Goal: Check status

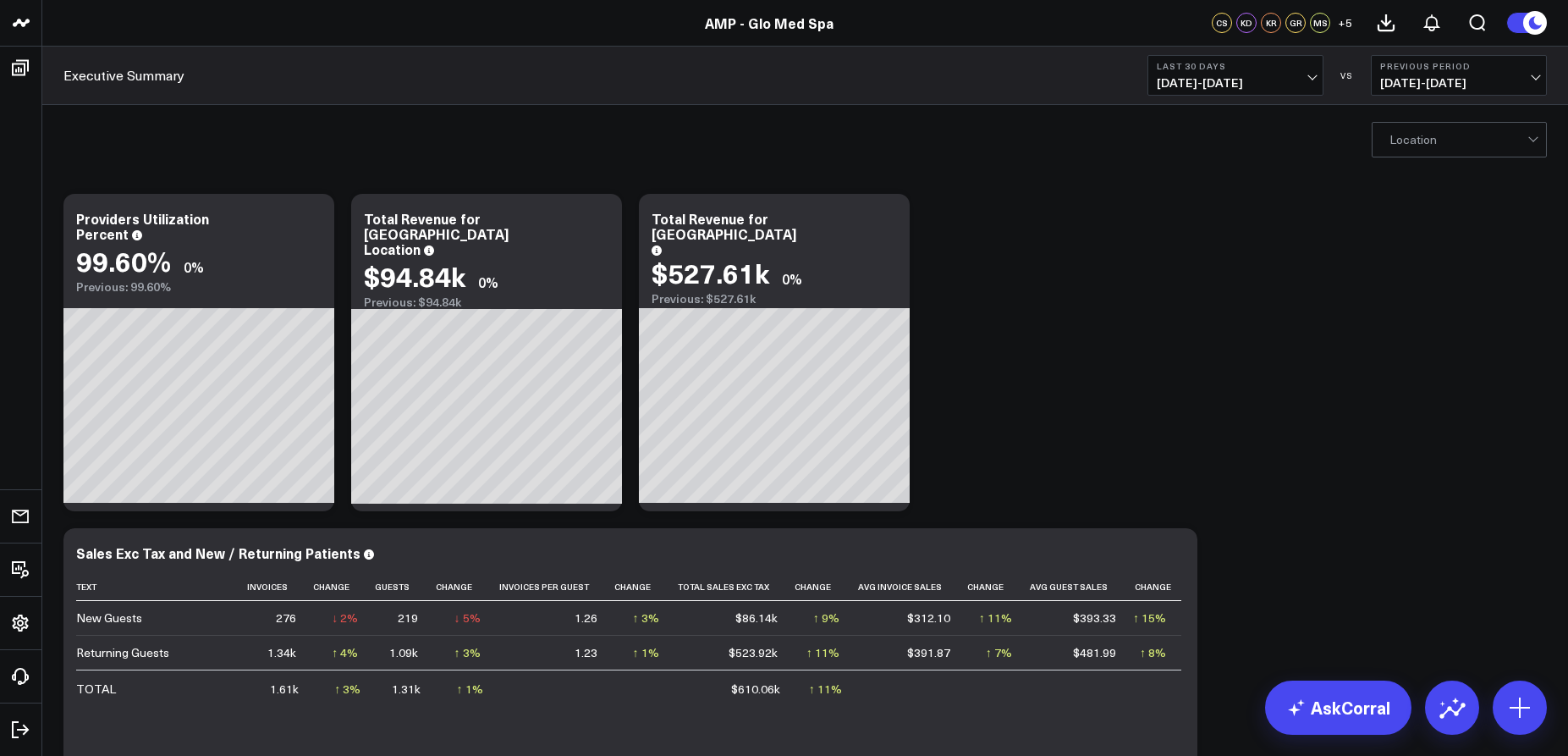
click at [80, 64] on div "Executive Summary Last 30 Days [DATE] - [DATE] VS Previous Period [DATE] - [DAT…" at bounding box center [805, 76] width 1526 height 58
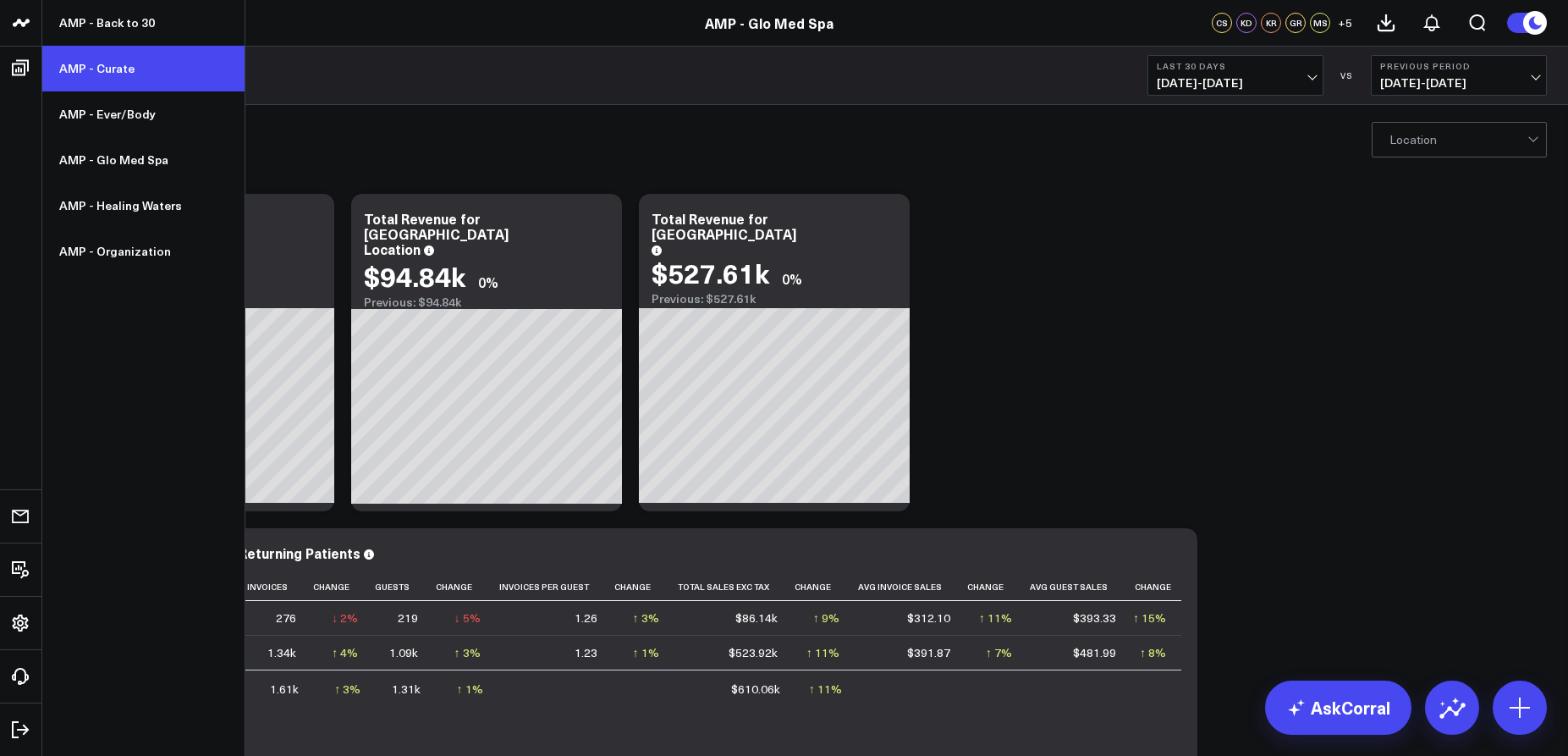
click at [89, 67] on link "AMP - Curate" at bounding box center [143, 68] width 202 height 46
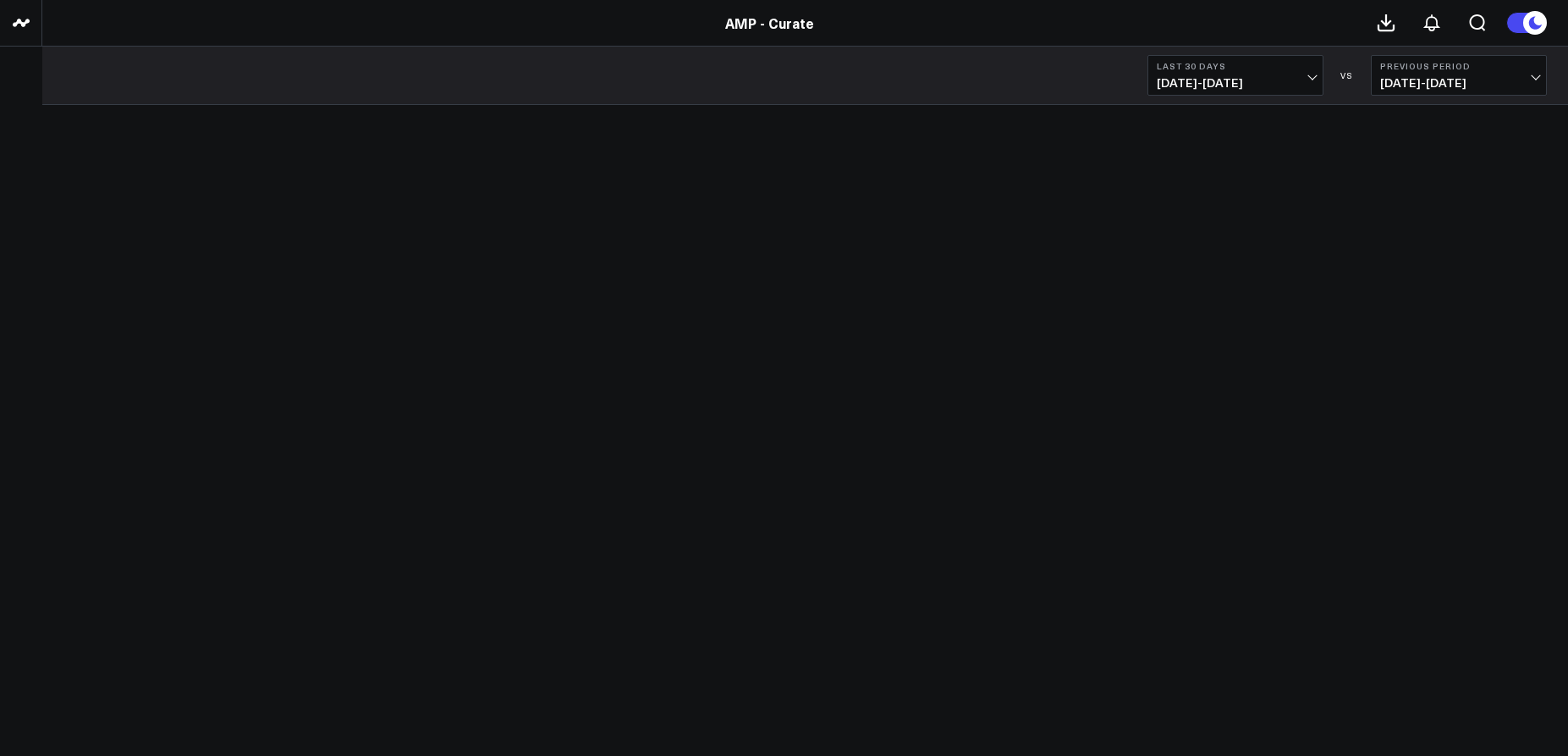
click at [1279, 76] on span "[DATE] - [DATE]" at bounding box center [1235, 82] width 157 height 13
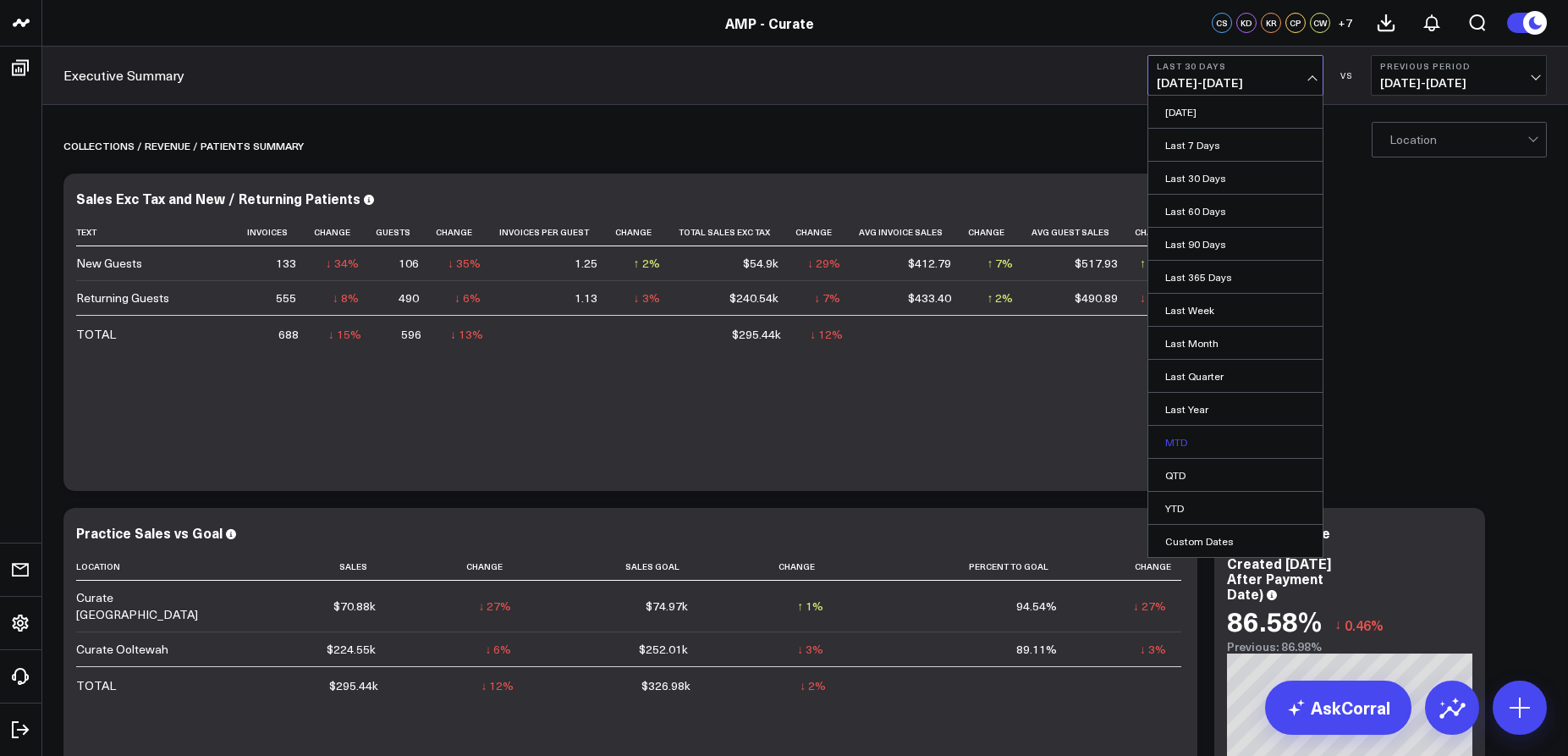
click at [1167, 442] on link "MTD" at bounding box center [1235, 441] width 175 height 32
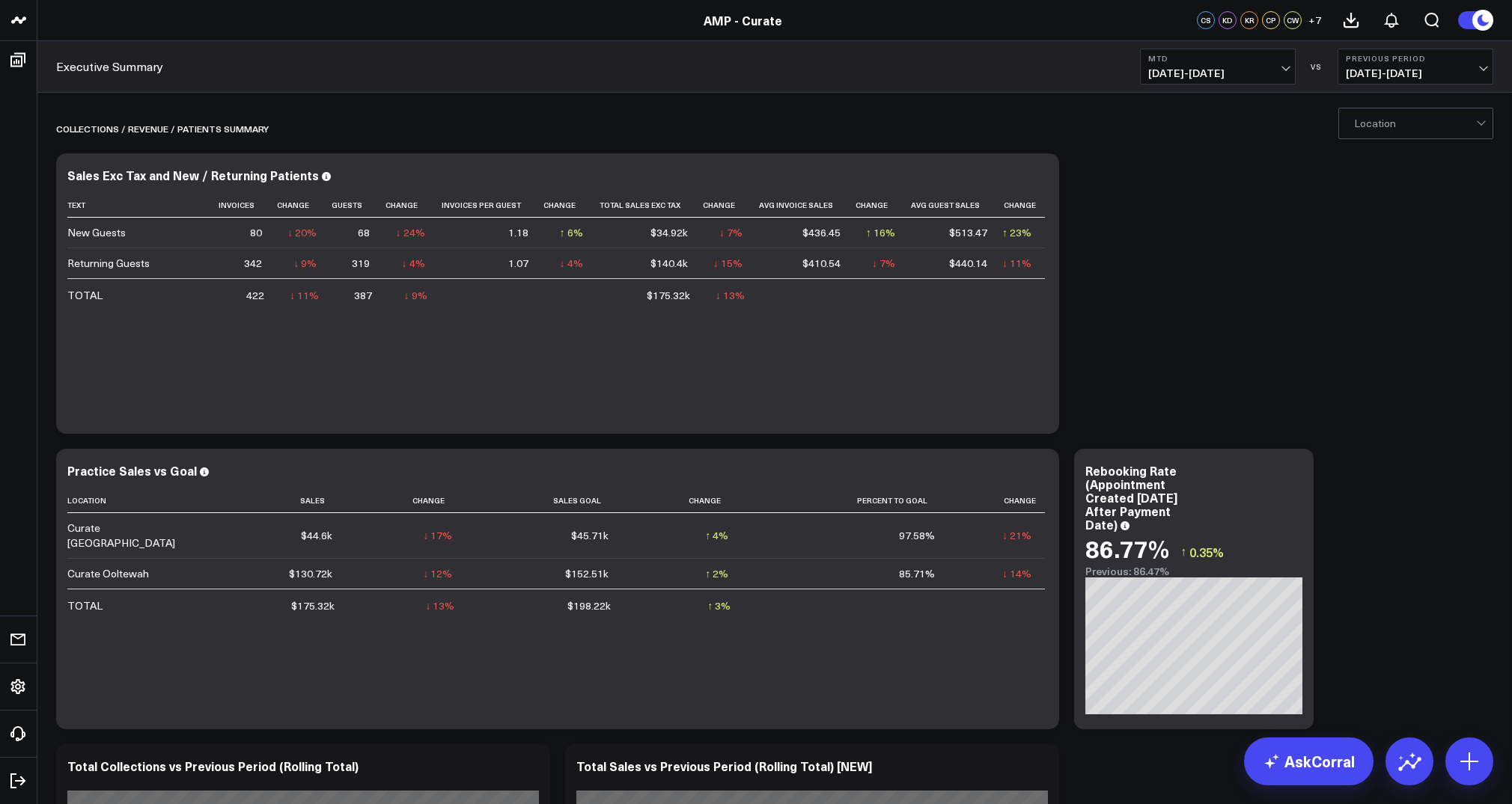
scroll to position [195, 0]
